Goal: Find specific page/section

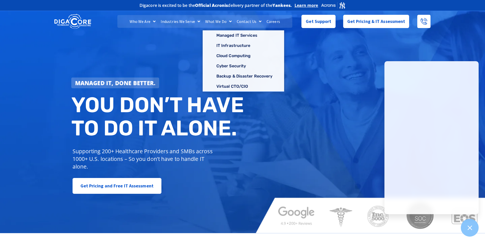
click at [273, 22] on link "Careers" at bounding box center [273, 21] width 19 height 13
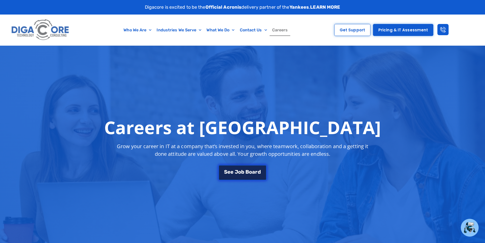
click at [247, 171] on span "B" at bounding box center [247, 170] width 4 height 5
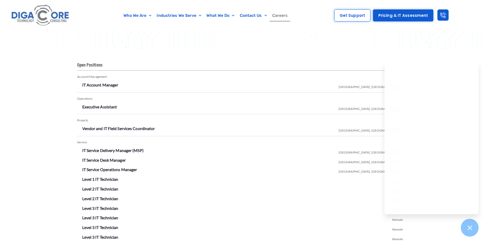
scroll to position [845, 0]
